Goal: Navigation & Orientation: Find specific page/section

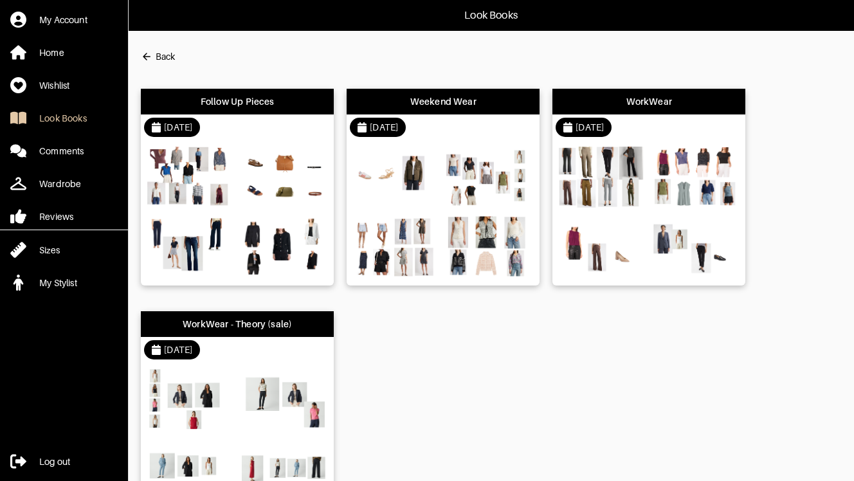
click at [237, 104] on div "Follow Up Pieces" at bounding box center [238, 101] width 74 height 13
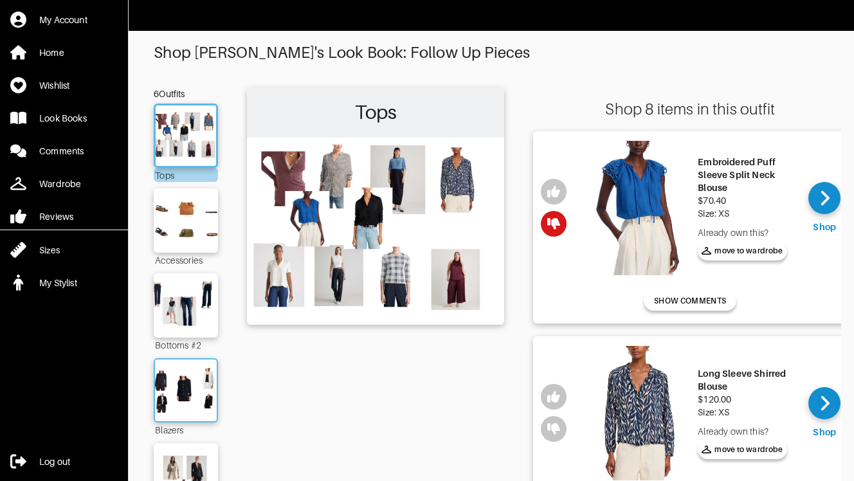
click at [192, 384] on img at bounding box center [185, 390] width 69 height 49
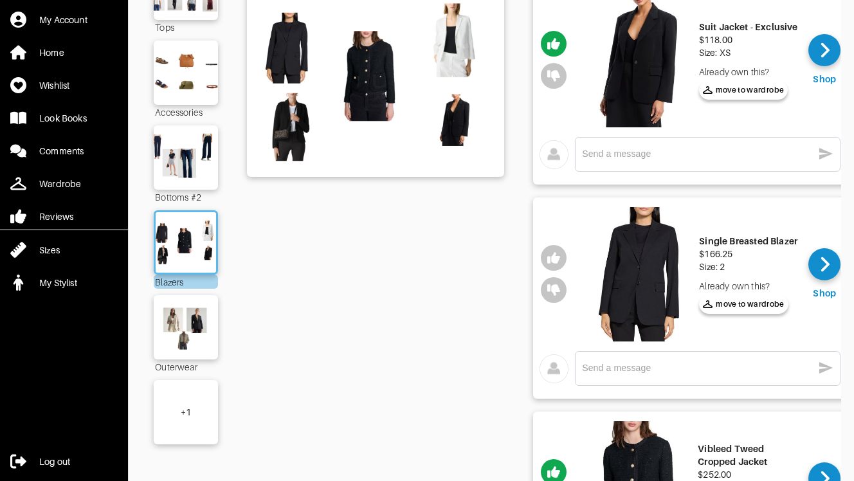
scroll to position [129, 0]
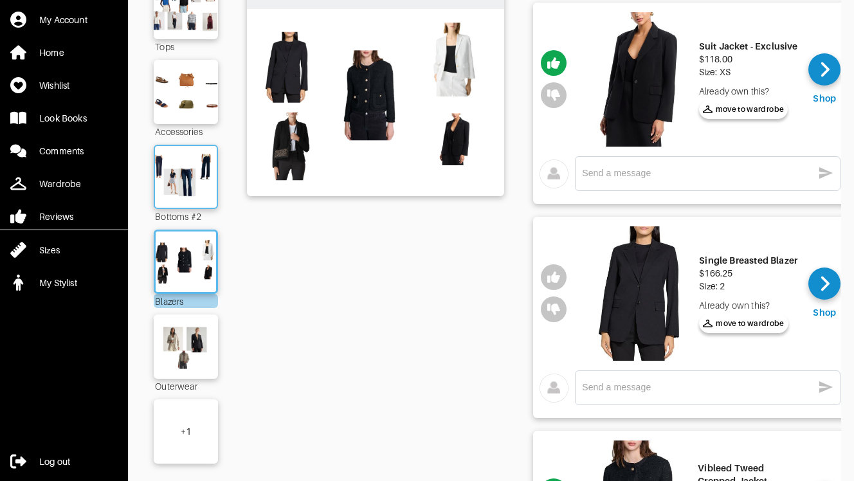
click at [190, 200] on img at bounding box center [185, 176] width 69 height 49
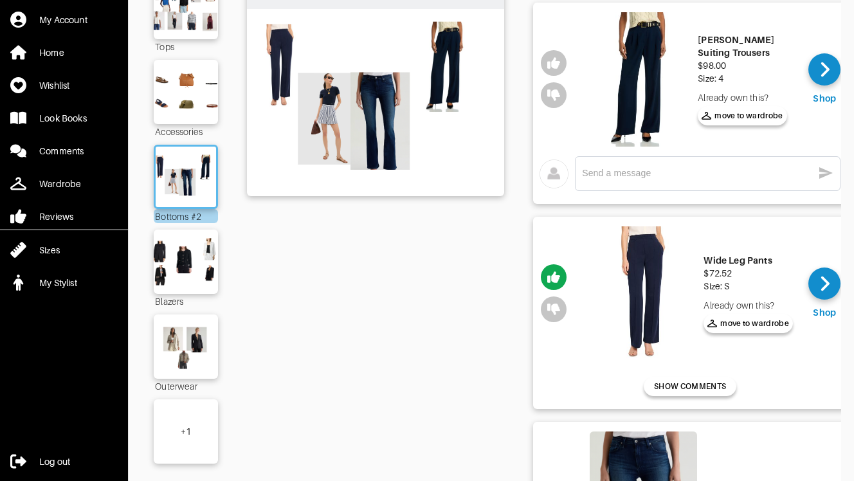
click at [460, 322] on div "Bottoms #2" at bounding box center [375, 437] width 257 height 957
